Goal: Transaction & Acquisition: Purchase product/service

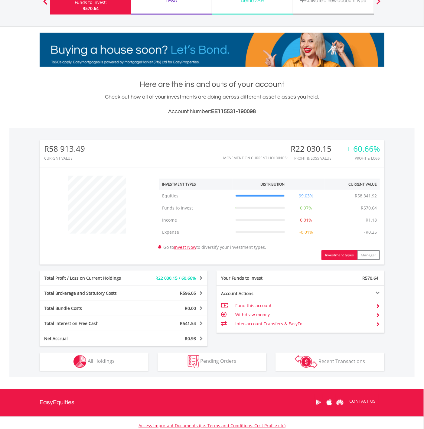
scroll to position [106, 0]
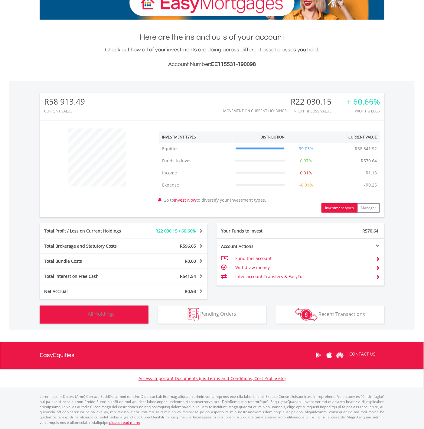
click at [101, 286] on button "Holdings All Holdings" at bounding box center [94, 315] width 109 height 18
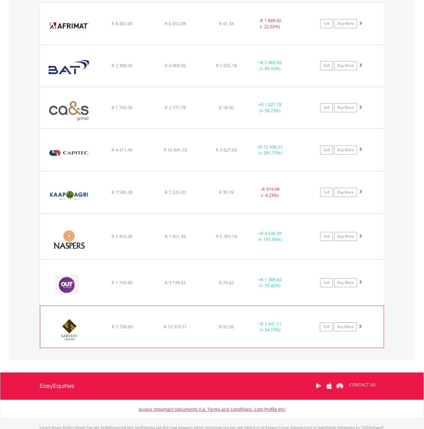
scroll to position [509, 0]
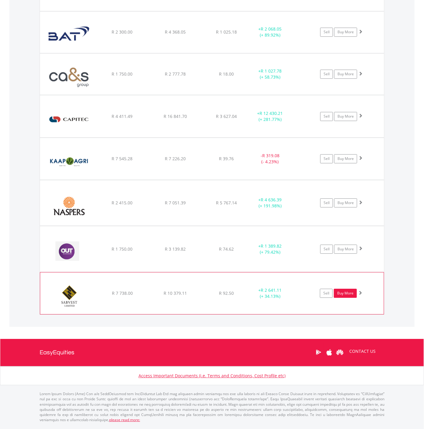
click at [282, 286] on link "Buy More" at bounding box center [345, 293] width 23 height 9
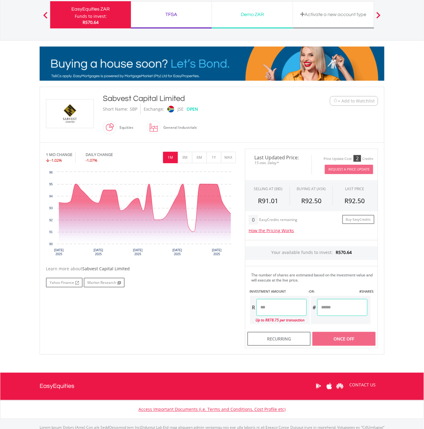
scroll to position [77, 0]
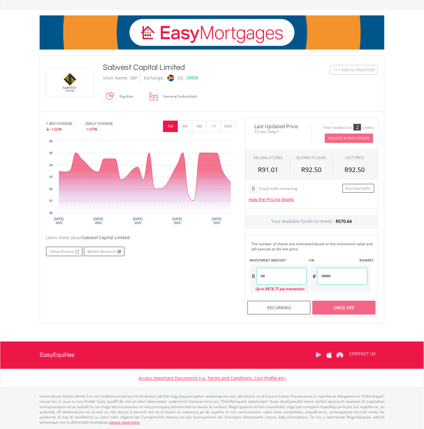
drag, startPoint x: 279, startPoint y: 278, endPoint x: 276, endPoint y: 281, distance: 4.9
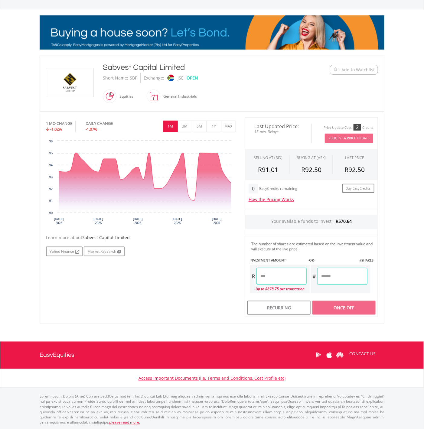
click at [279, 278] on input "number" at bounding box center [281, 276] width 50 height 17
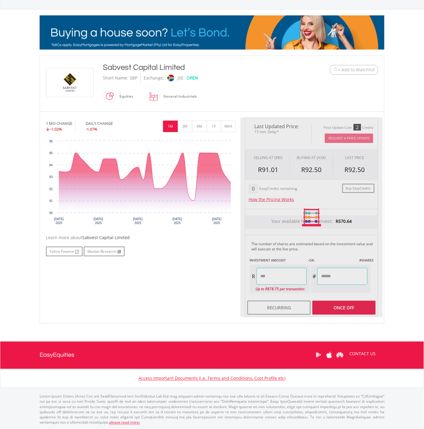
type input "******"
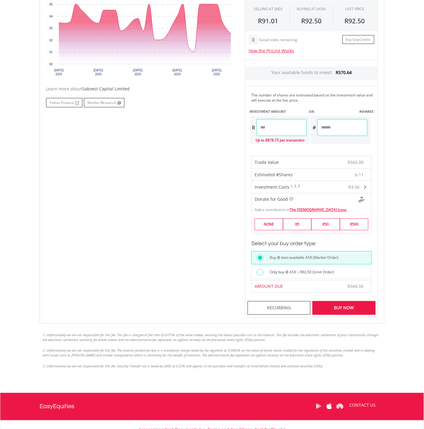
scroll to position [278, 0]
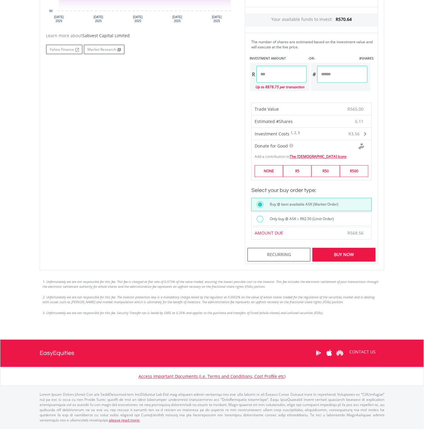
click at [314, 218] on label "Only buy @ ASK ≤ R92.50 (Limit Order)" at bounding box center [300, 219] width 68 height 7
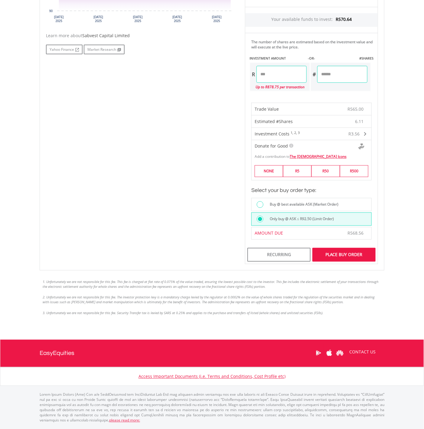
drag, startPoint x: 363, startPoint y: 257, endPoint x: 367, endPoint y: 255, distance: 4.2
click at [363, 257] on div "Place Buy Order" at bounding box center [343, 255] width 63 height 14
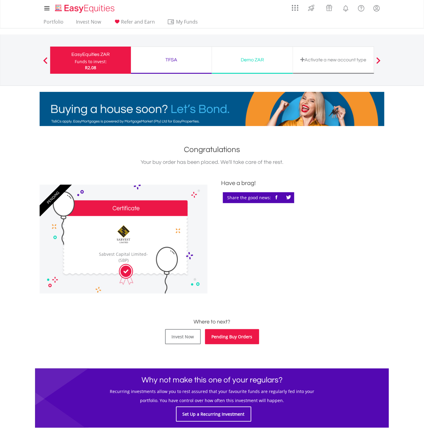
click at [237, 337] on link "Pending Buy Orders" at bounding box center [232, 336] width 54 height 15
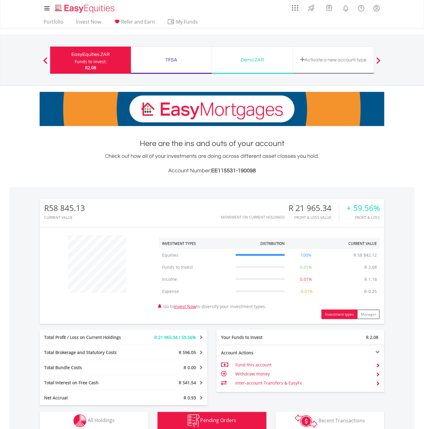
scroll to position [140, 0]
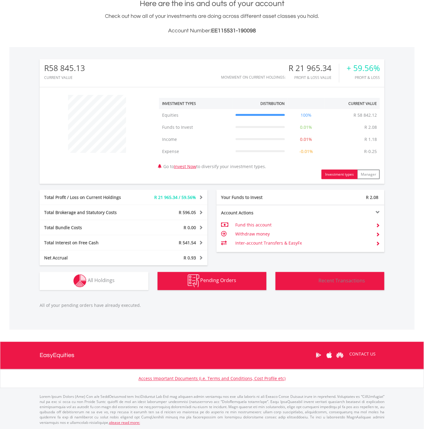
click at [313, 279] on img "button" at bounding box center [306, 281] width 23 height 13
